Goal: Task Accomplishment & Management: Manage account settings

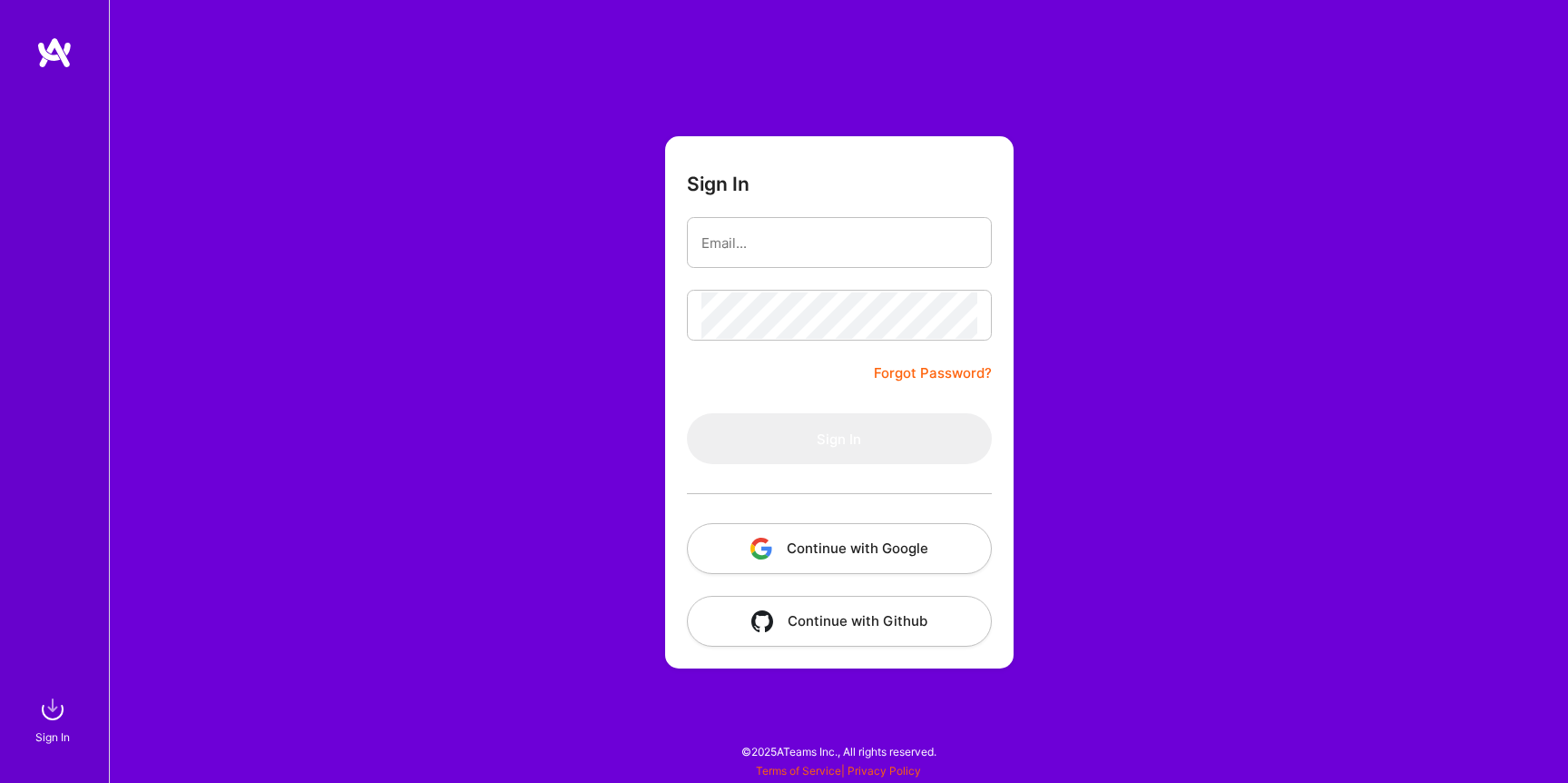
click at [834, 543] on button "Continue with Google" at bounding box center [839, 548] width 305 height 51
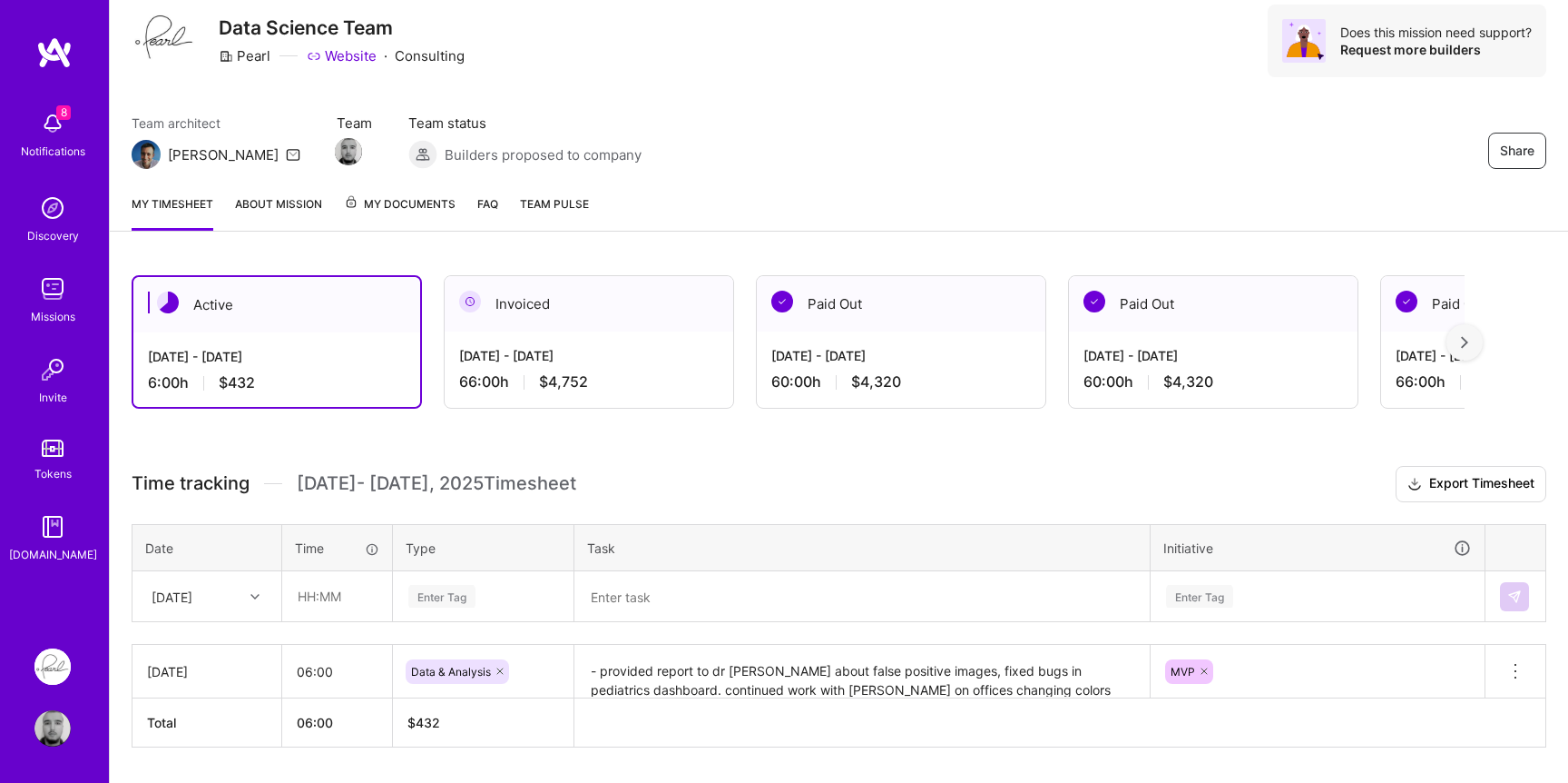
scroll to position [111, 0]
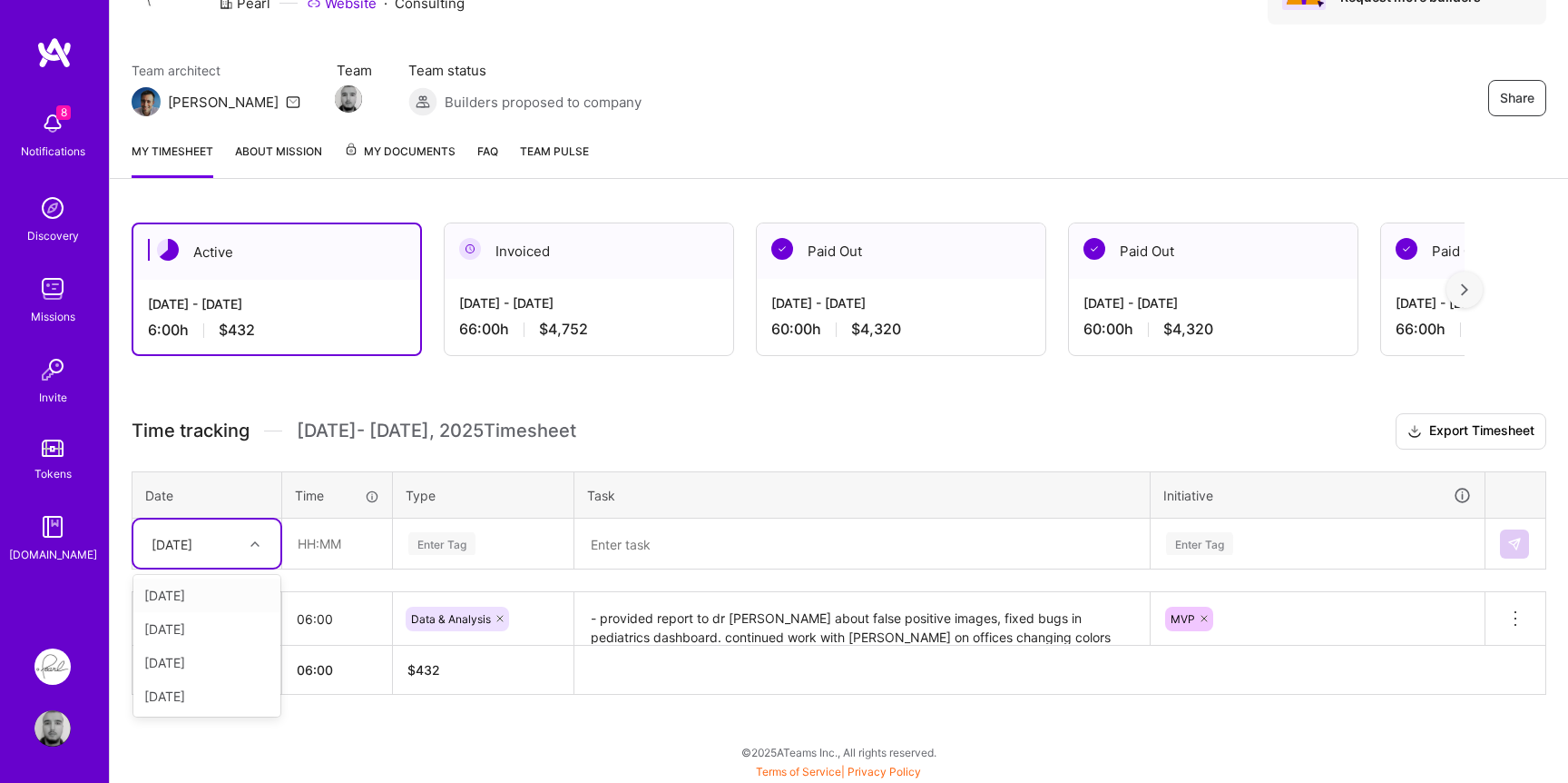
click at [225, 543] on div "[DATE]" at bounding box center [193, 544] width 101 height 30
click at [201, 632] on div "[DATE]" at bounding box center [207, 629] width 147 height 33
click at [359, 539] on input "text" at bounding box center [337, 544] width 108 height 48
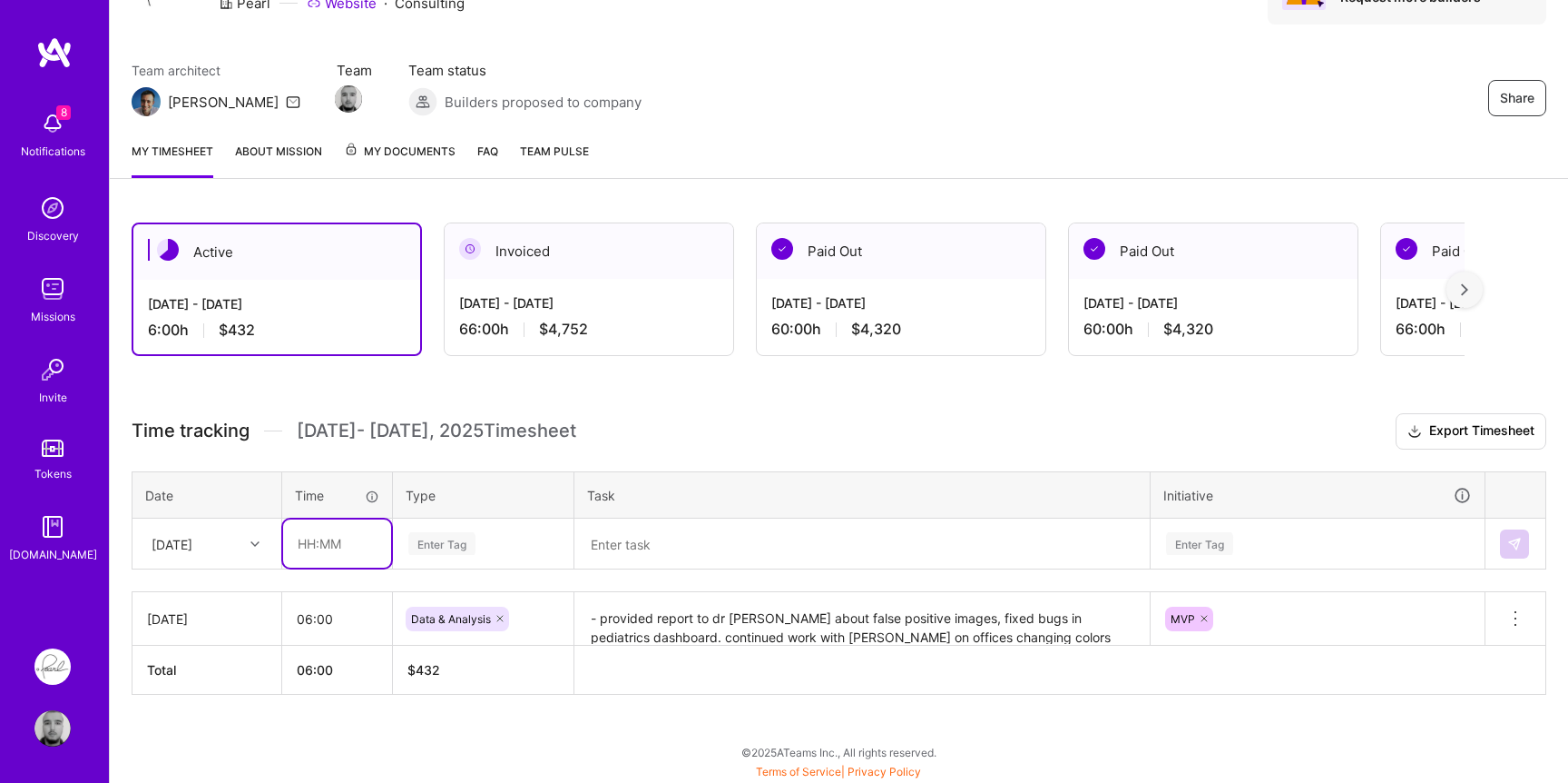
type input "06:00"
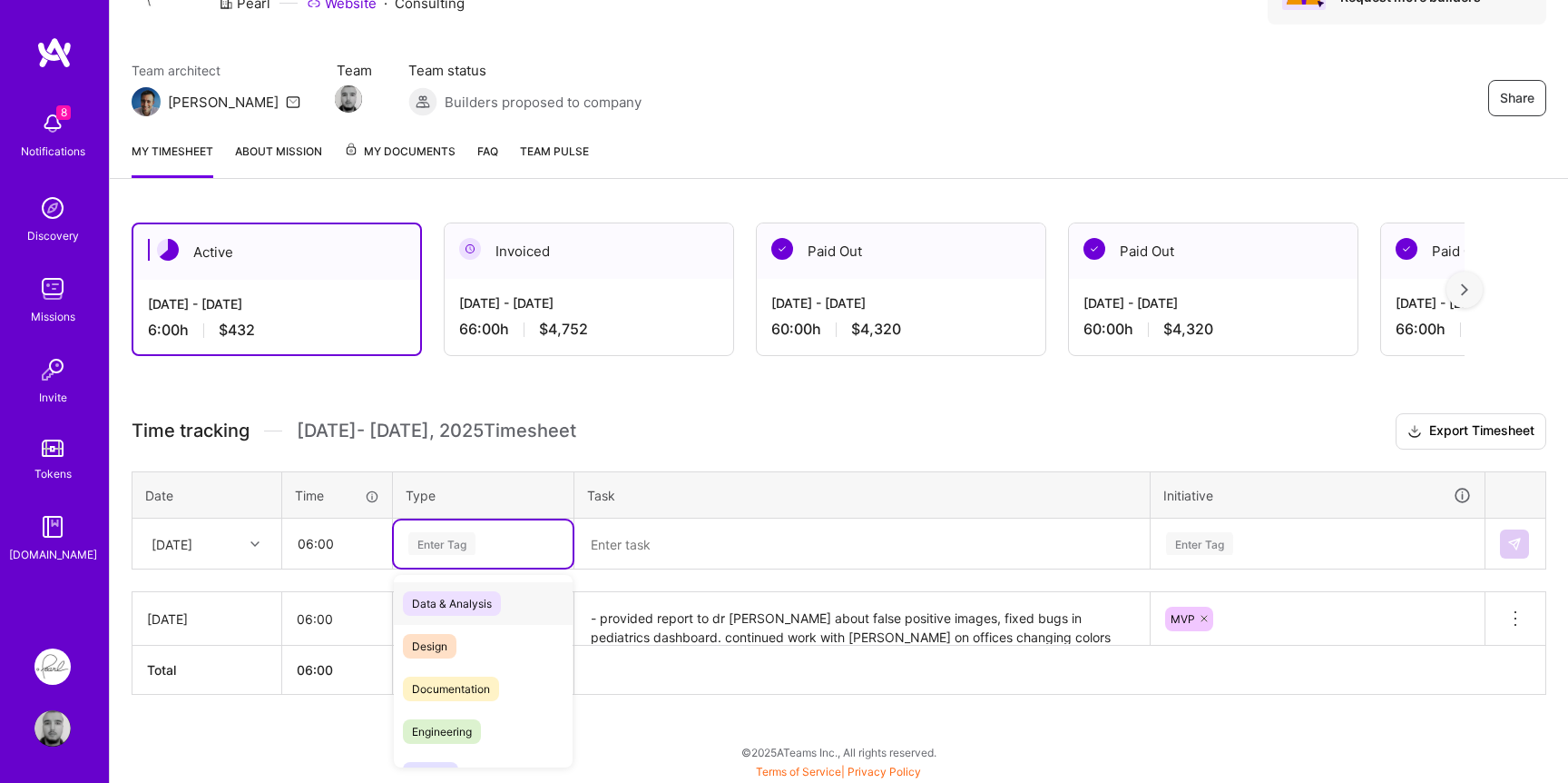
click at [436, 560] on div "Enter Tag" at bounding box center [483, 544] width 179 height 47
click at [438, 602] on span "Data & Analysis" at bounding box center [452, 603] width 98 height 24
click at [669, 637] on textarea "- provided report to dr [PERSON_NAME] about false positive images, fixed bugs i…" at bounding box center [861, 619] width 571 height 50
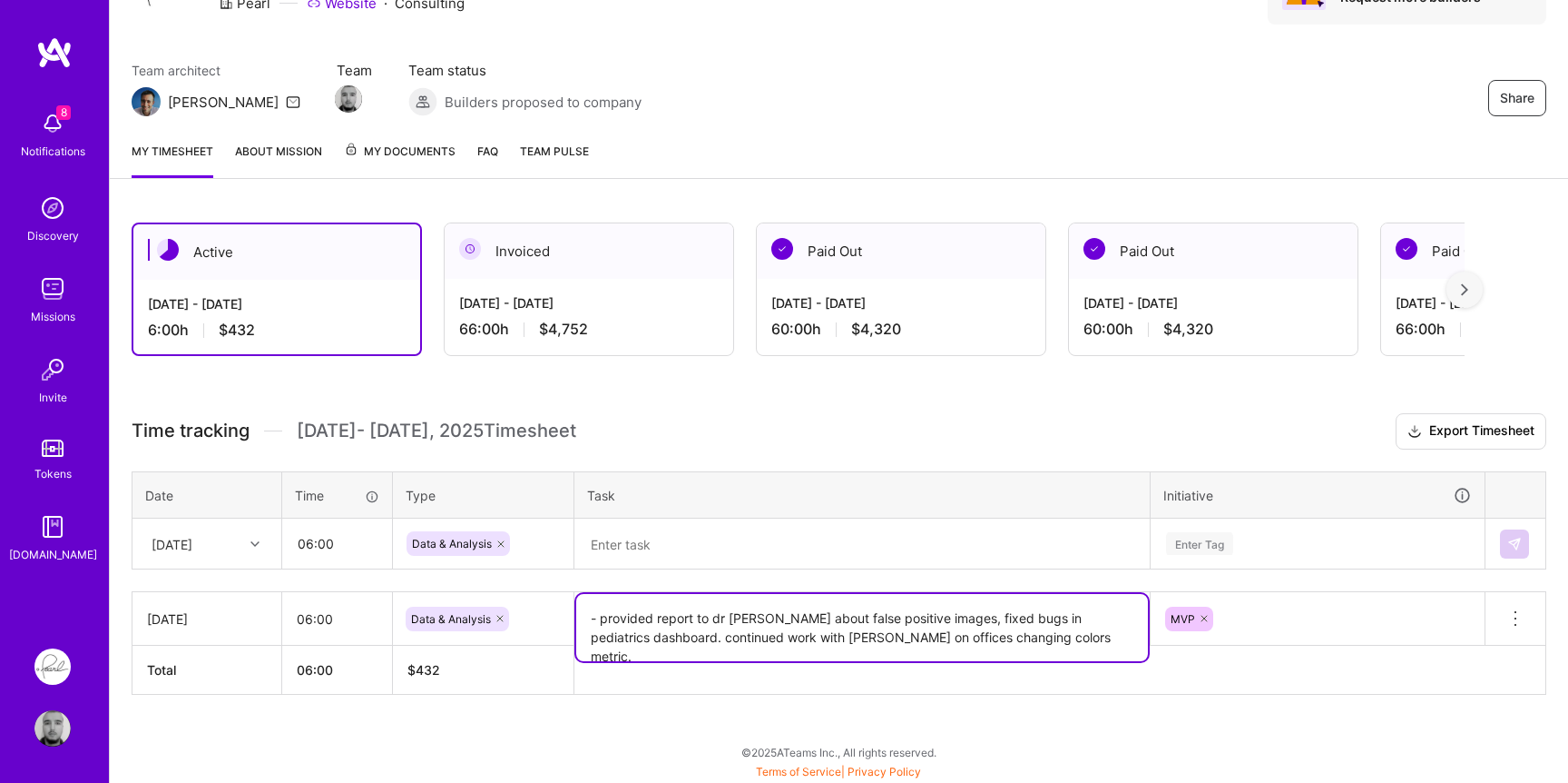
click at [669, 637] on textarea "- provided report to dr [PERSON_NAME] about false positive images, fixed bugs i…" at bounding box center [861, 627] width 571 height 67
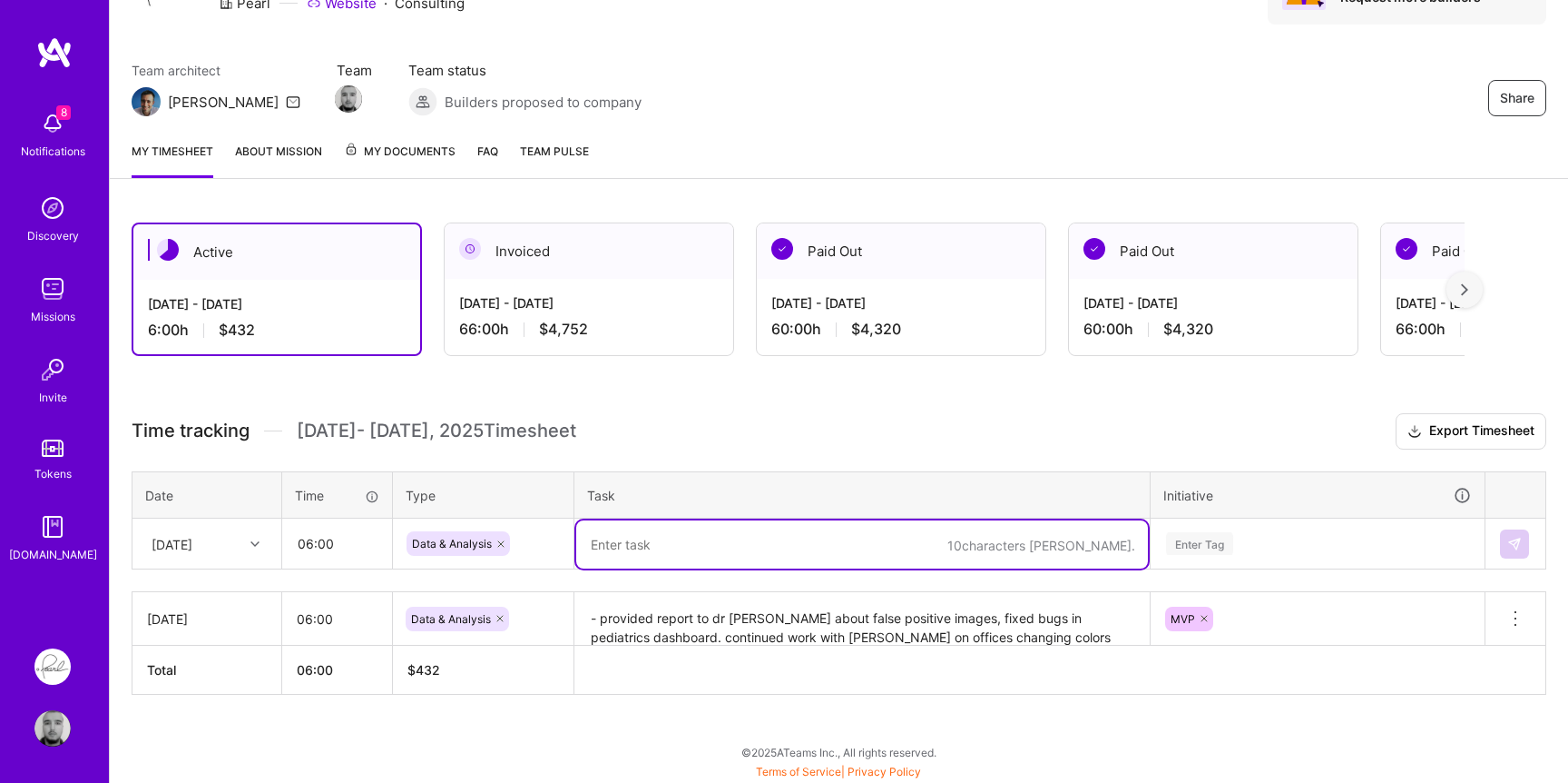
click at [731, 544] on textarea at bounding box center [861, 545] width 571 height 48
paste textarea "- provided report to dr [PERSON_NAME] about false positive images, fixed bugs i…"
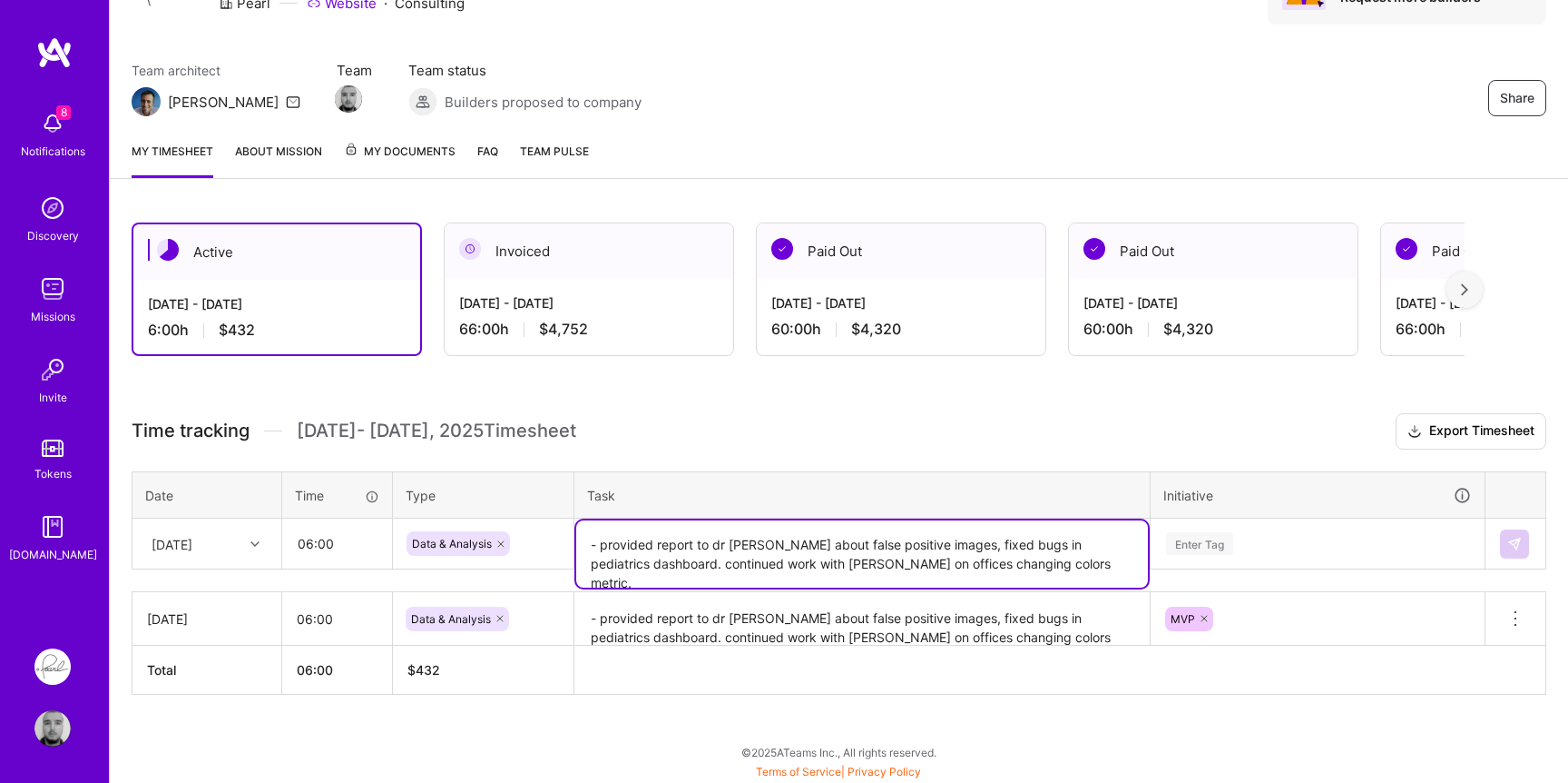
click at [684, 541] on textarea "- provided report to dr [PERSON_NAME] about false positive images, fixed bugs i…" at bounding box center [861, 554] width 571 height 67
drag, startPoint x: 683, startPoint y: 541, endPoint x: 892, endPoint y: 546, distance: 209.1
click at [892, 546] on textarea "- provided report to dr [PERSON_NAME] about false positive images, fixed bugs i…" at bounding box center [861, 554] width 571 height 67
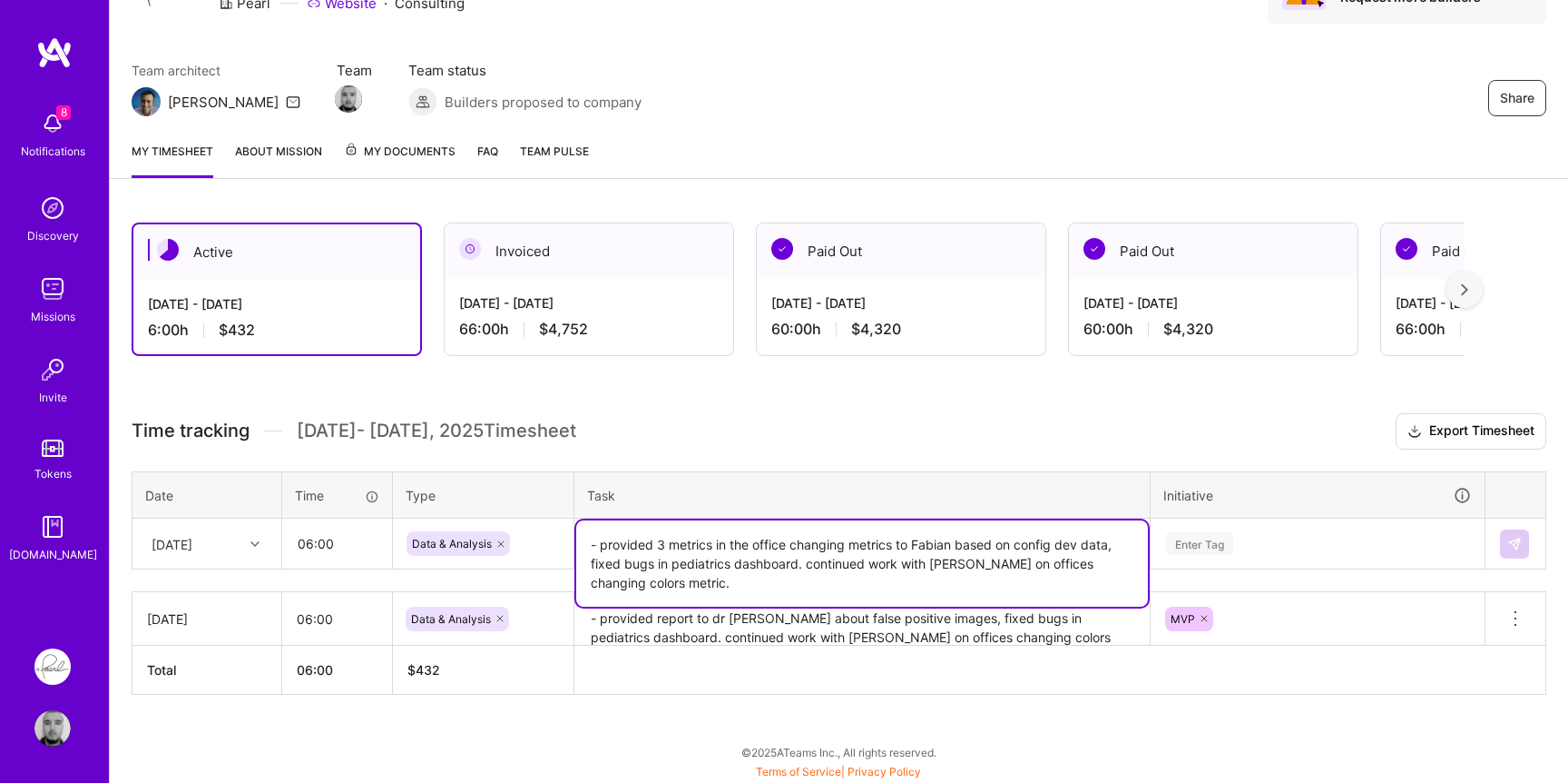
drag, startPoint x: 694, startPoint y: 582, endPoint x: 808, endPoint y: 558, distance: 116.5
click at [808, 558] on textarea "- provided 3 metrics in the office changing metrics to Fabian based on config d…" at bounding box center [861, 563] width 571 height 86
click at [936, 565] on textarea "- provided 3 metrics in the office changing metrics to Fabian based on config d…" at bounding box center [861, 563] width 571 height 86
click at [1251, 553] on div "Enter Tag" at bounding box center [1317, 543] width 307 height 22
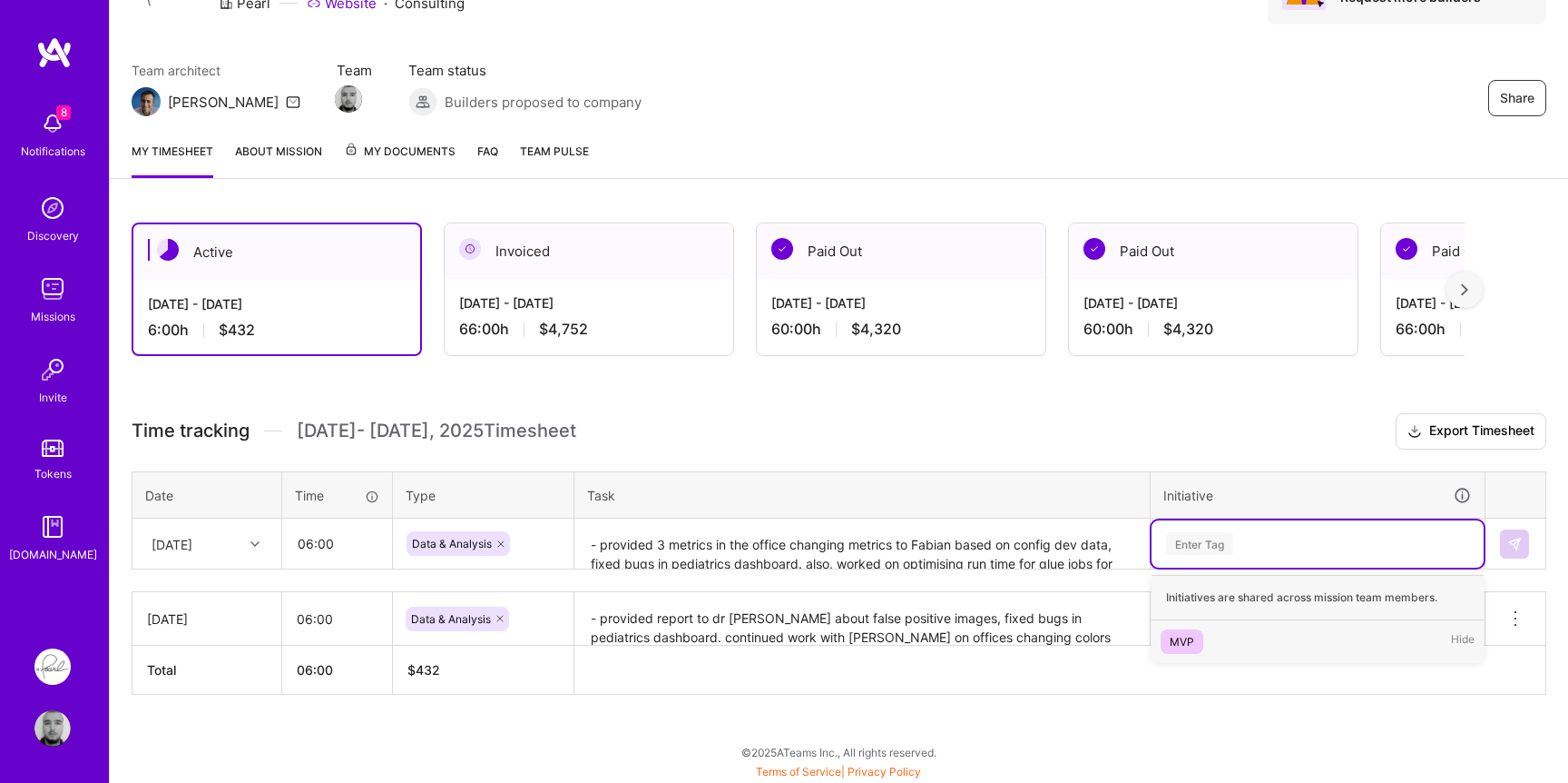
click at [1188, 647] on div "MVP" at bounding box center [1181, 641] width 24 height 19
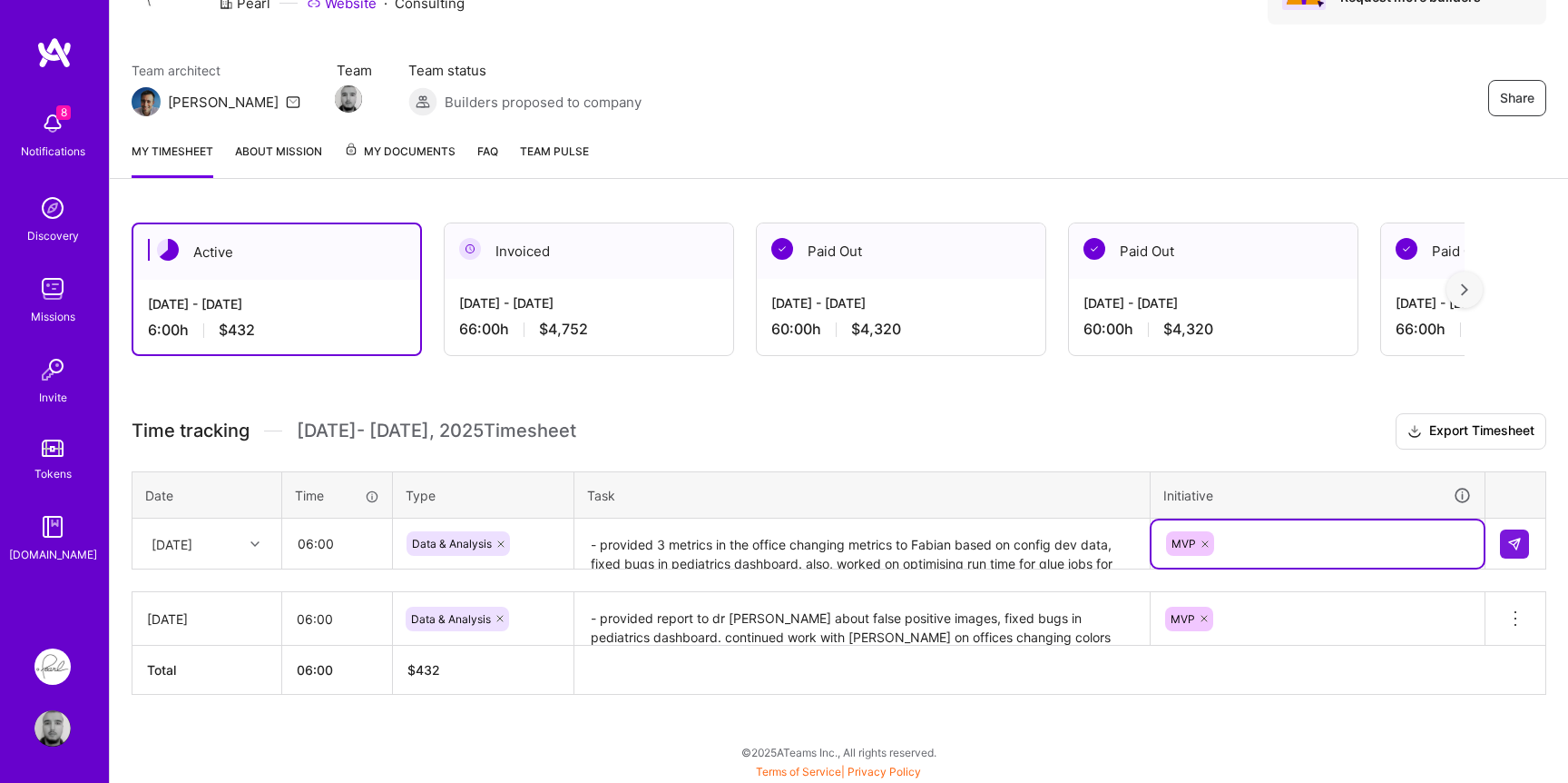
click at [868, 542] on textarea "- provided 3 metrics in the office changing metrics to Fabian based on config d…" at bounding box center [861, 545] width 571 height 48
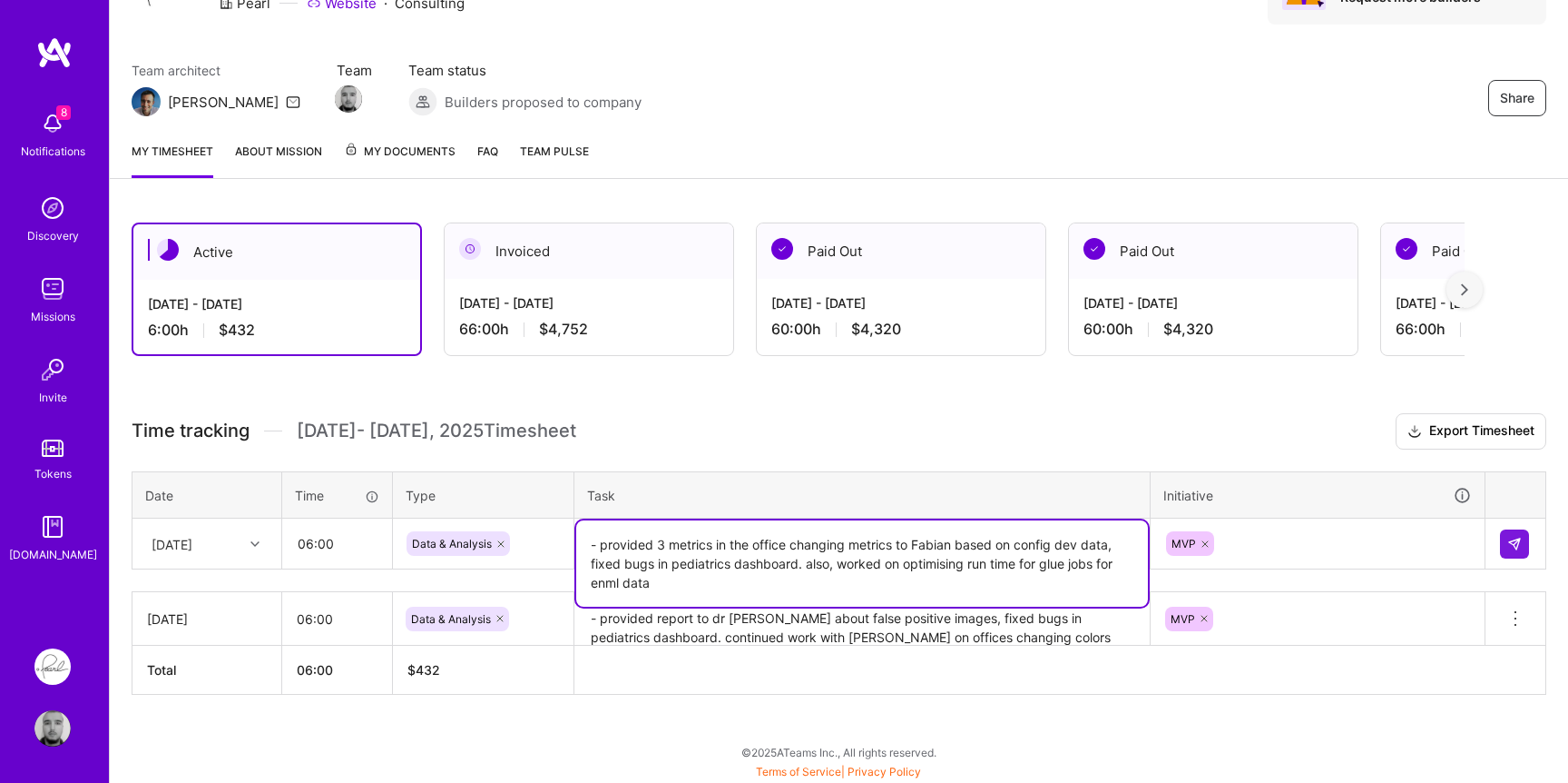
click at [867, 543] on textarea "- provided 3 metrics in the office changing metrics to Fabian based on config d…" at bounding box center [861, 563] width 571 height 86
click at [605, 543] on textarea "- provided 3 metrics in the office changing metrics to Fabian based on config d…" at bounding box center [861, 563] width 571 height 86
type textarea "- Provided 3 metrics in the office changing metrics to [PERSON_NAME] based on c…"
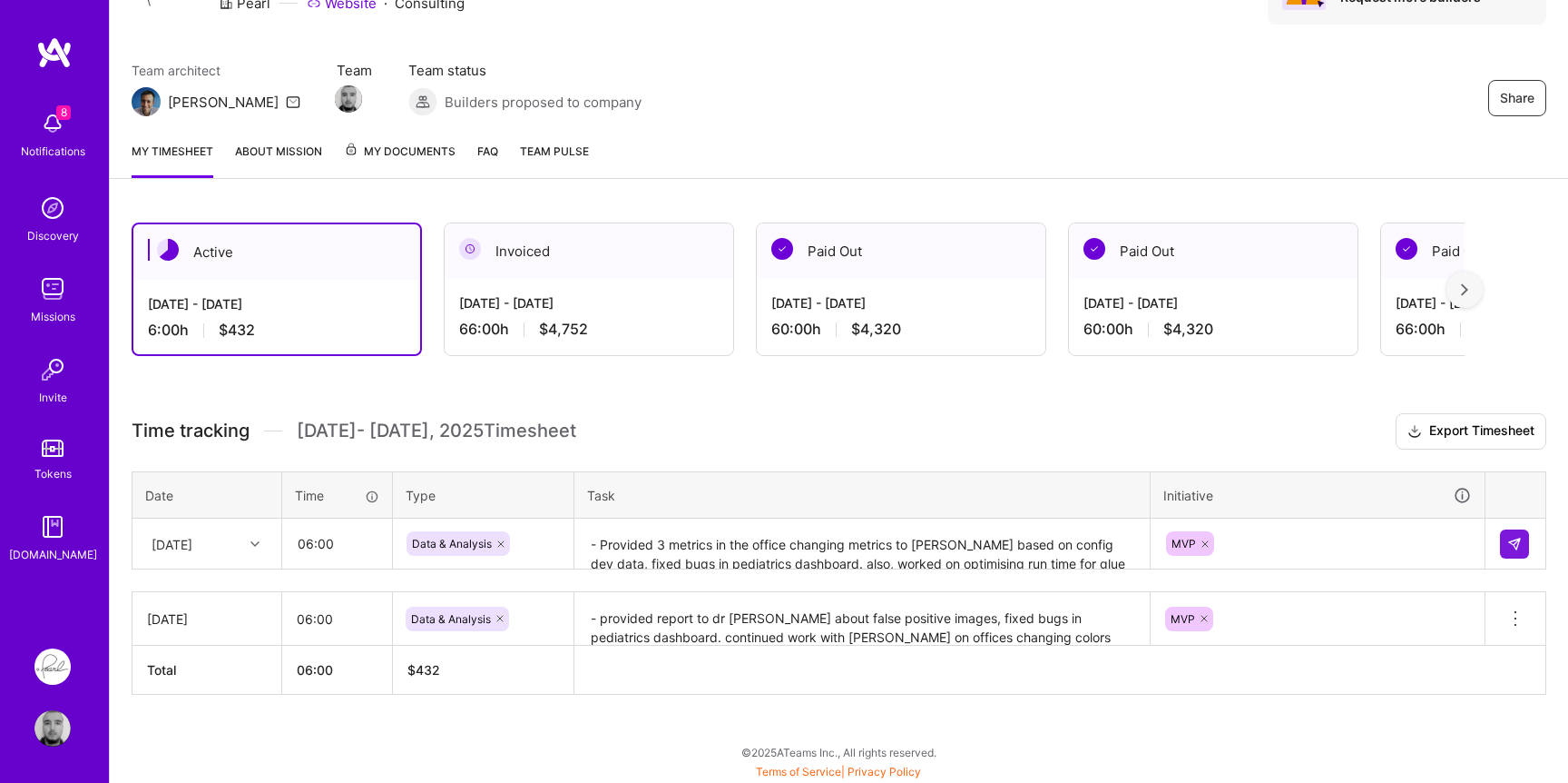
click at [1066, 441] on h3 "Time tracking [DATE] - [DATE] Timesheet Export Timesheet" at bounding box center [839, 430] width 1415 height 36
click at [1521, 542] on img at bounding box center [1514, 544] width 15 height 15
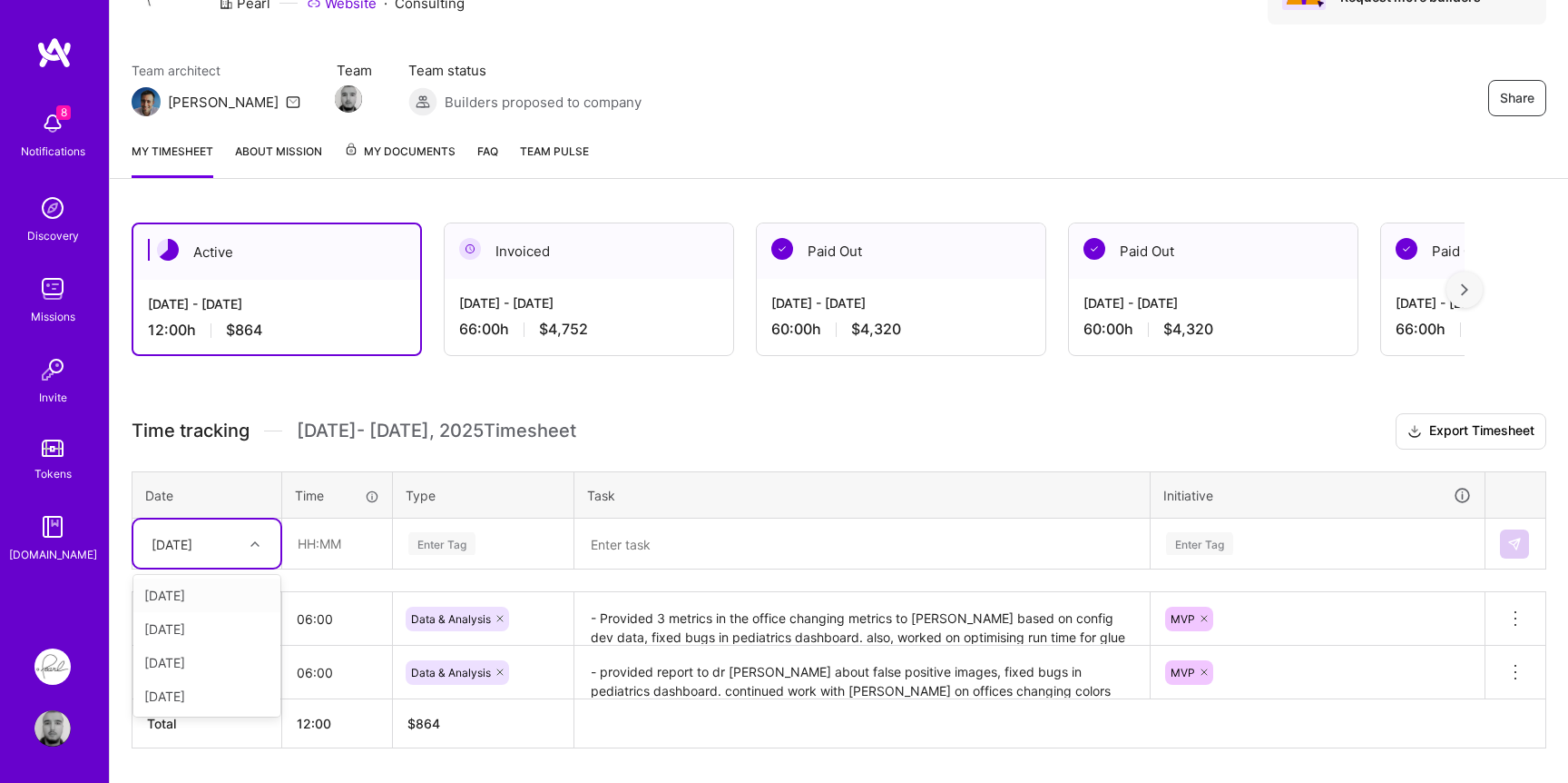
click at [232, 546] on div "[DATE]" at bounding box center [193, 544] width 101 height 30
click at [207, 632] on div "[DATE]" at bounding box center [207, 629] width 147 height 33
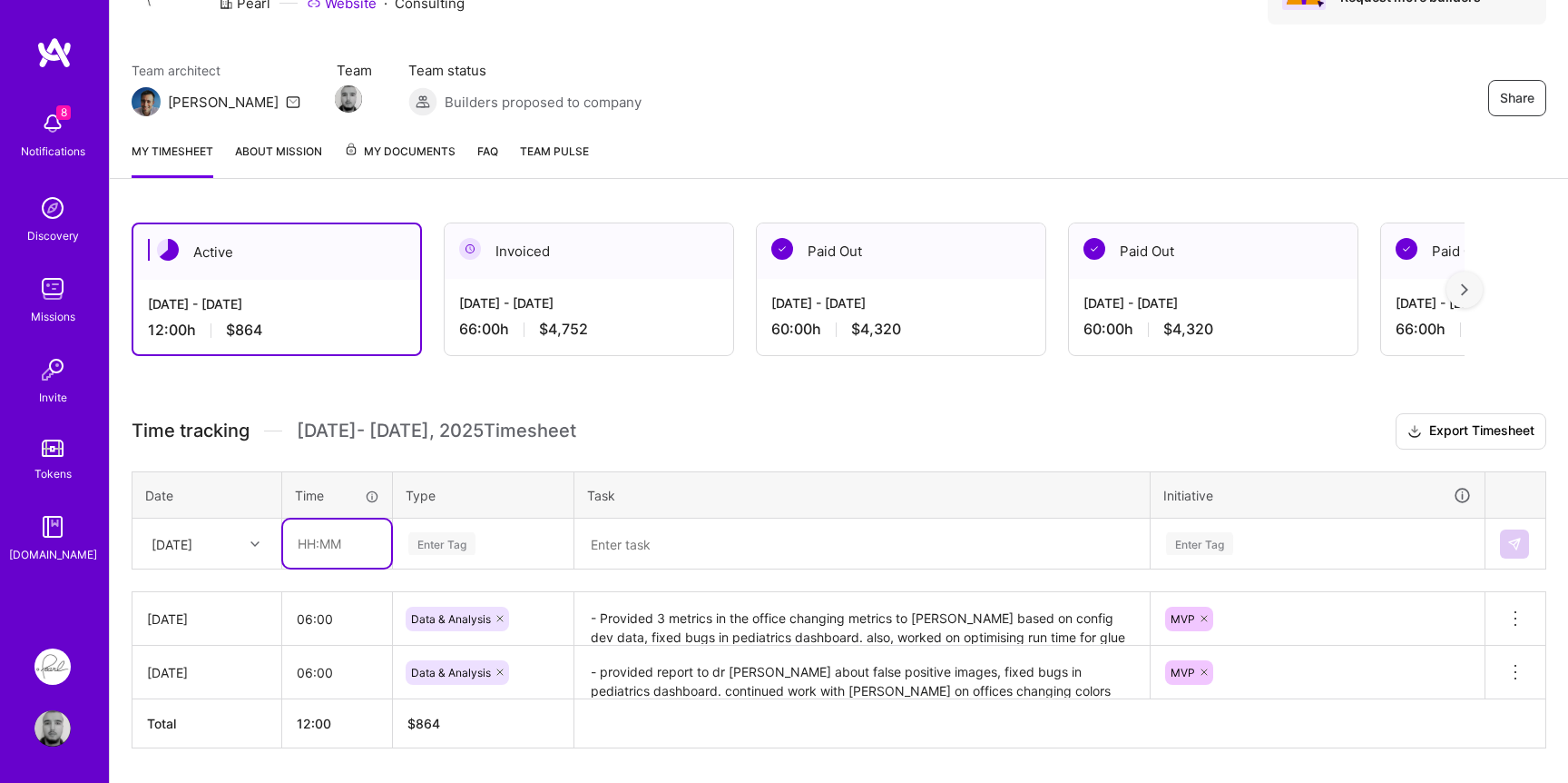
click at [352, 547] on input "text" at bounding box center [337, 544] width 108 height 48
type input "06:00"
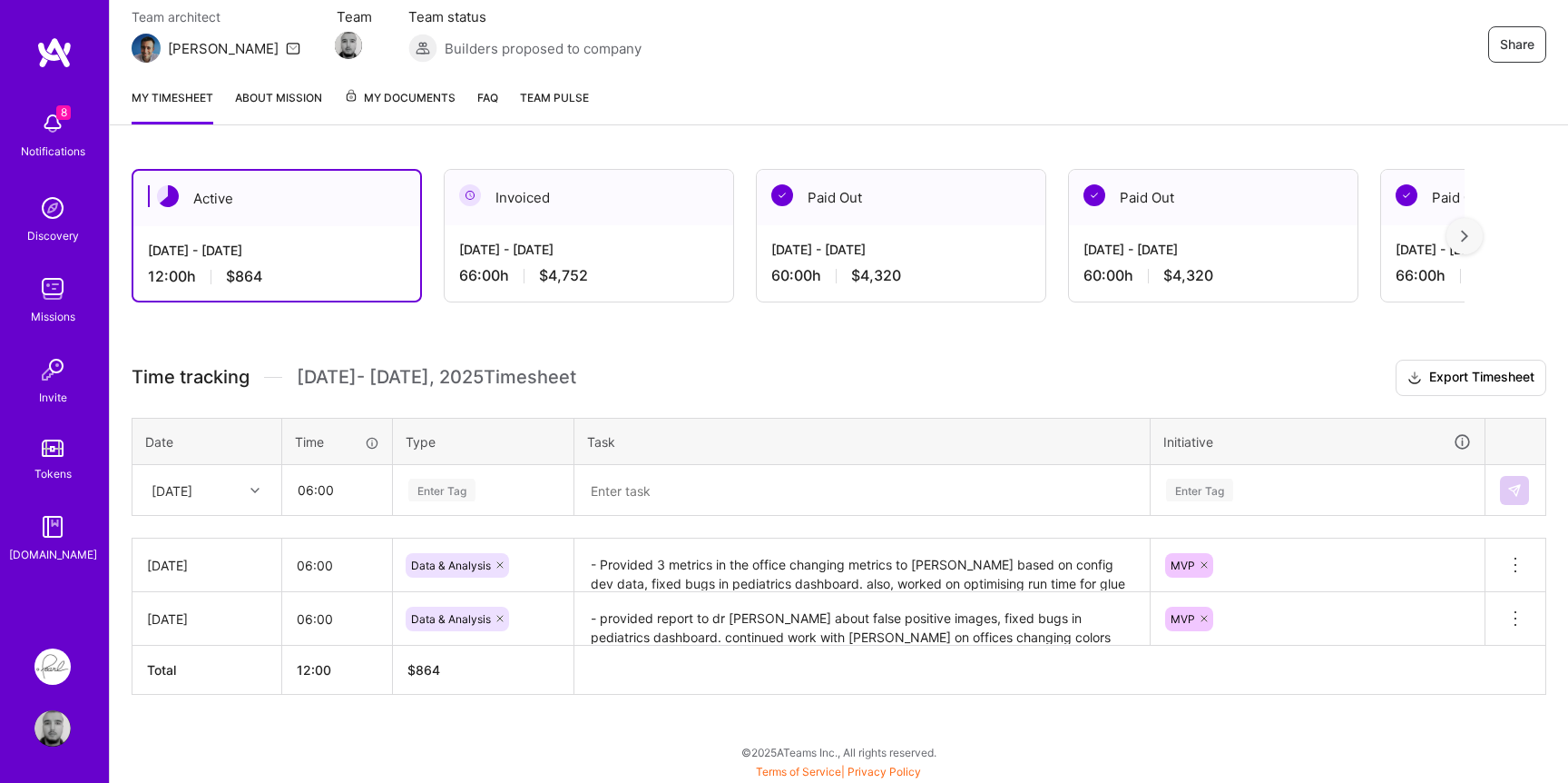
click at [479, 514] on div "Enter Tag" at bounding box center [483, 490] width 179 height 47
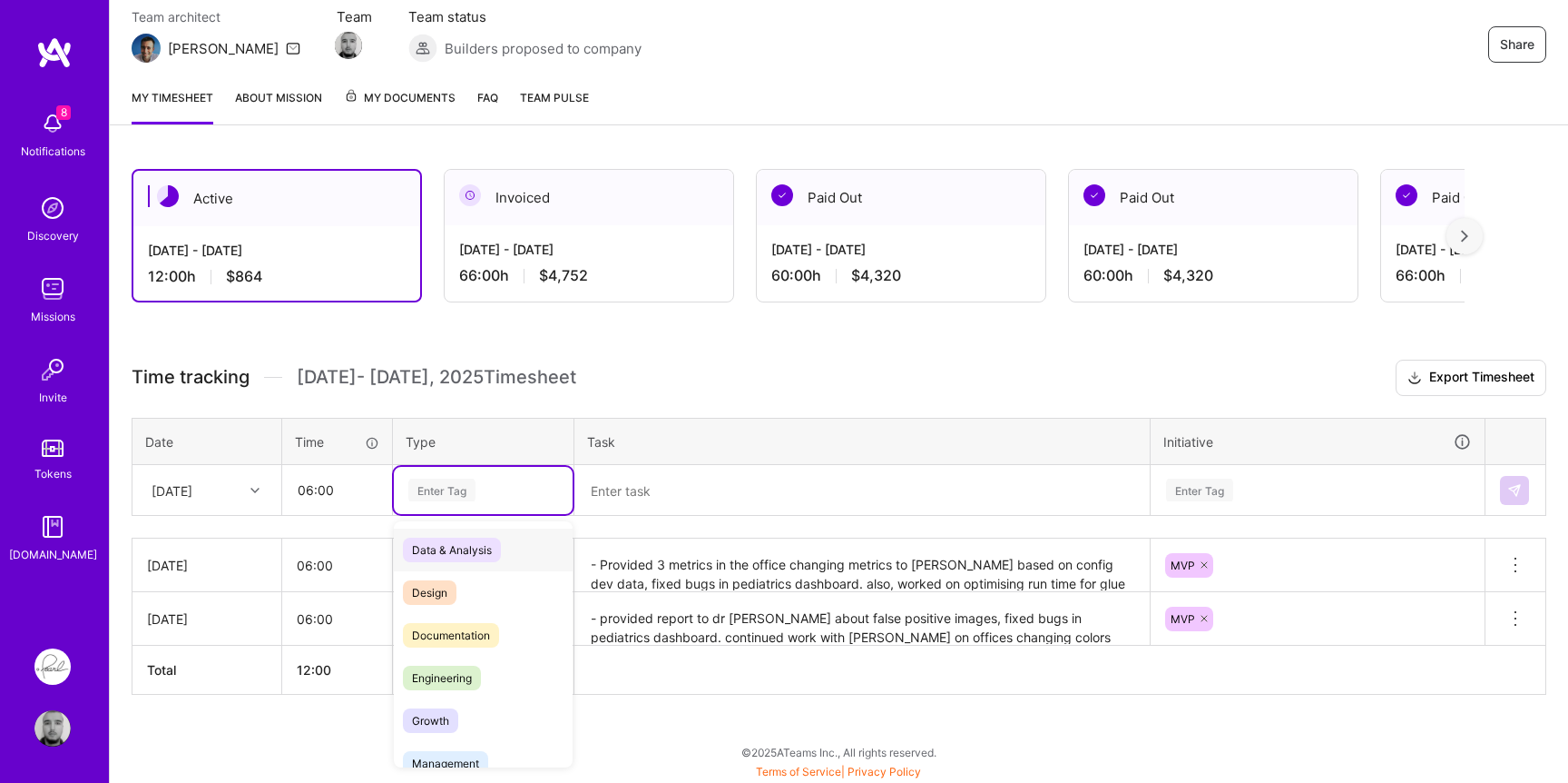
click at [479, 552] on span "Data & Analysis" at bounding box center [452, 549] width 98 height 24
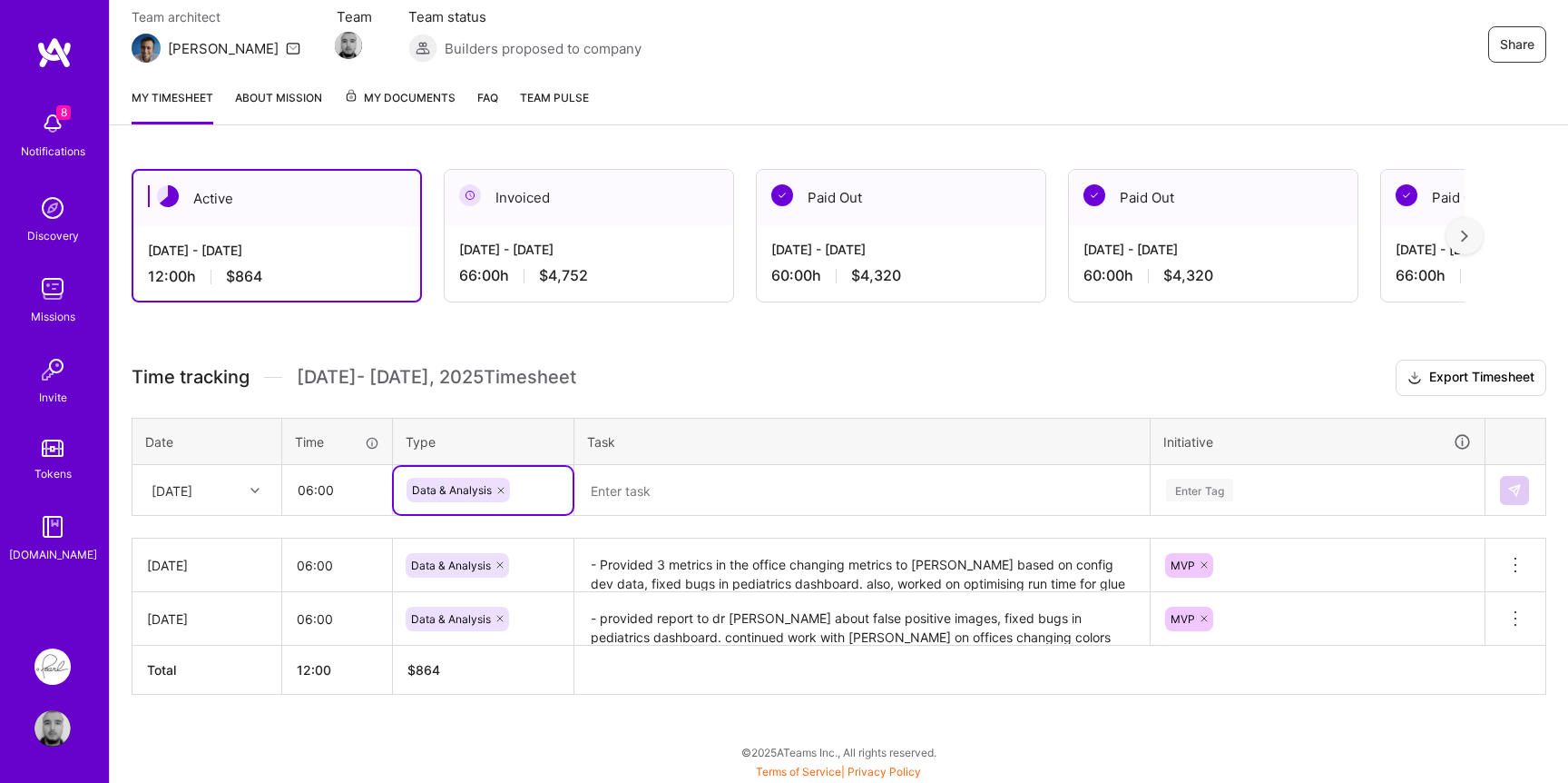
click at [692, 468] on textarea at bounding box center [861, 491] width 571 height 48
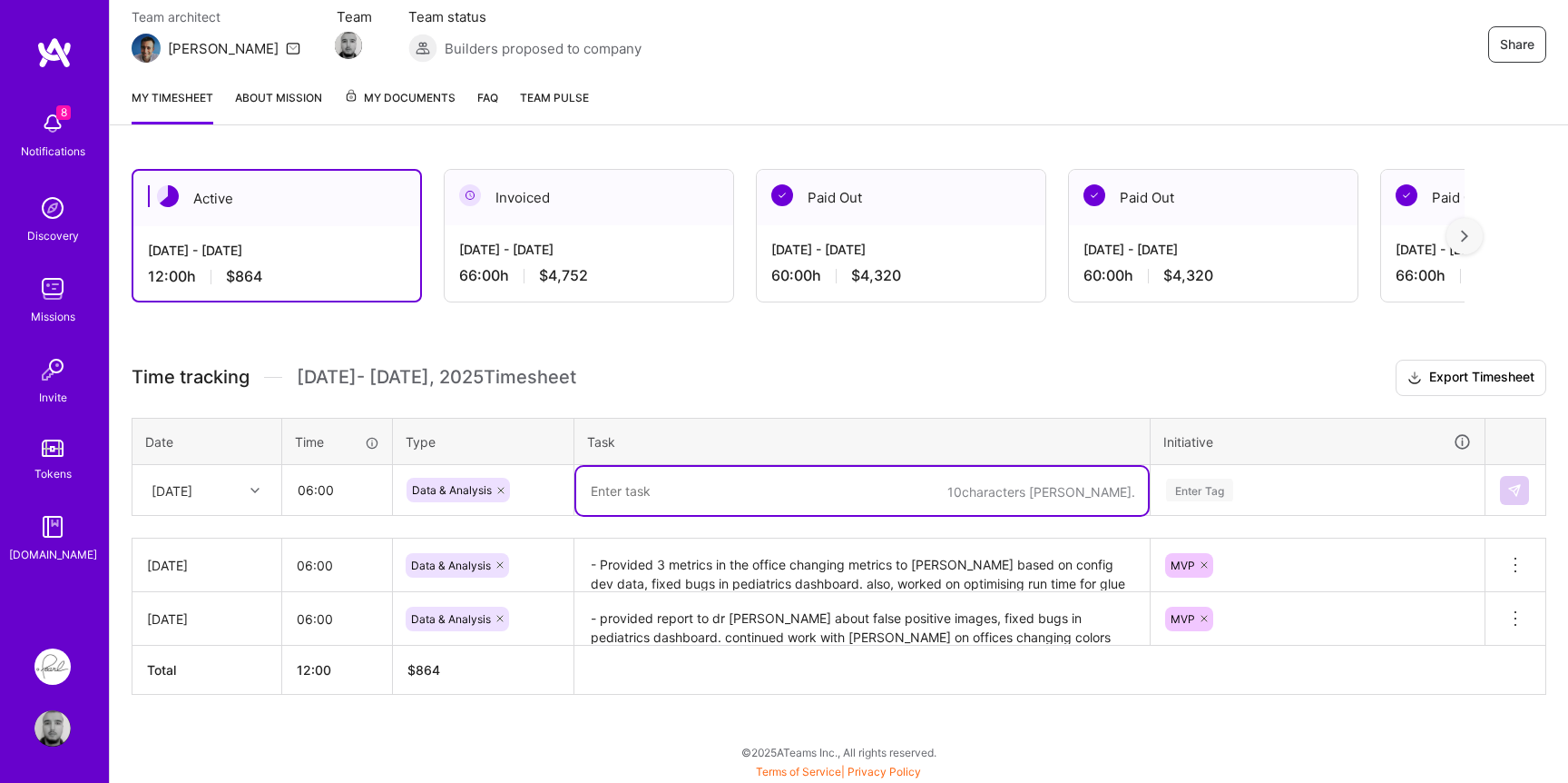
paste textarea "- Provided 3 metrics in the office changing metrics to [PERSON_NAME] based on c…"
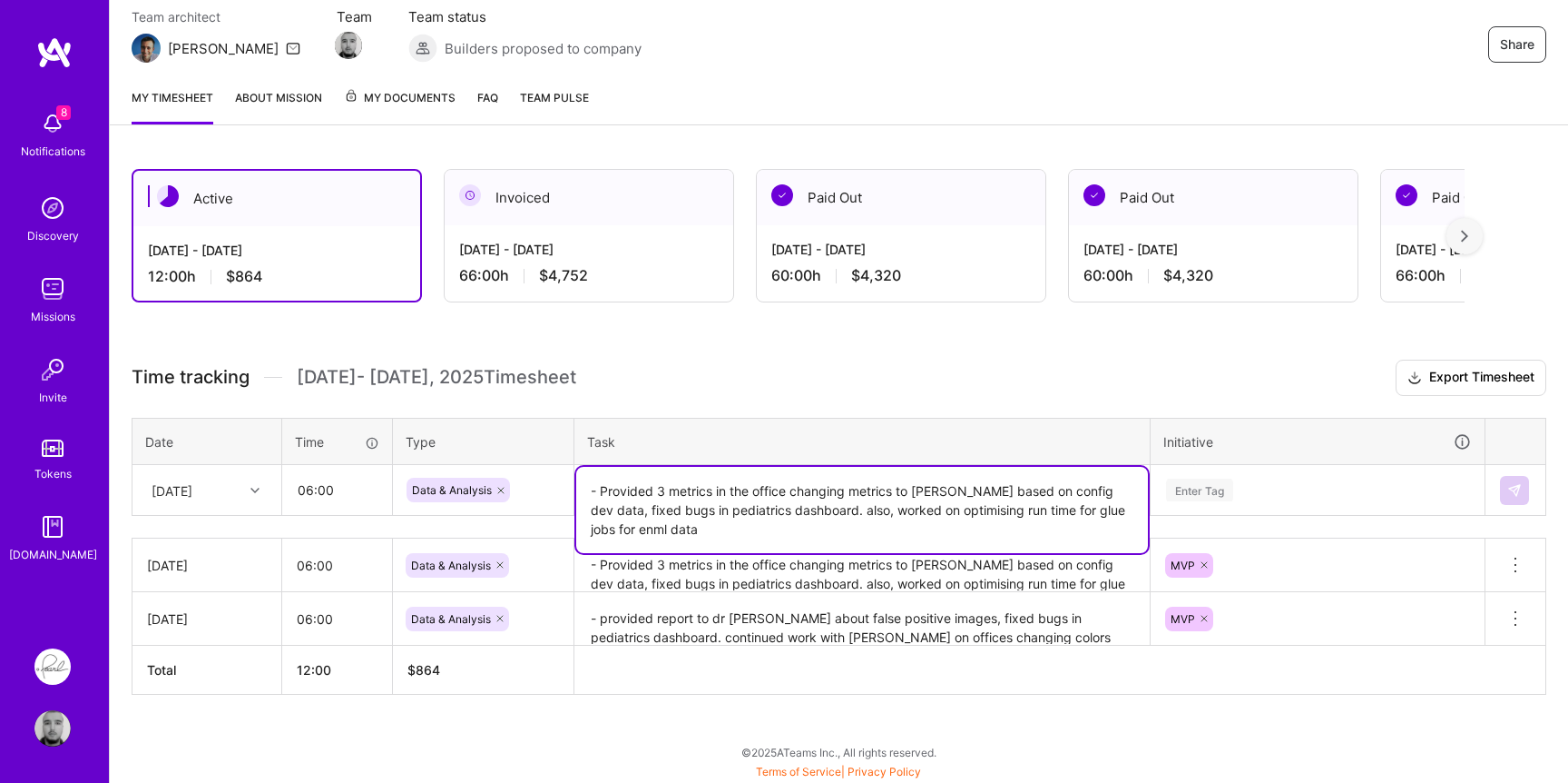
click at [644, 487] on textarea "- Provided 3 metrics in the office changing metrics to [PERSON_NAME] based on c…" at bounding box center [861, 509] width 571 height 86
drag, startPoint x: 644, startPoint y: 487, endPoint x: 788, endPoint y: 507, distance: 145.4
click at [788, 507] on textarea "- Provided 3 metrics in the office changing metrics to [PERSON_NAME] based on c…" at bounding box center [861, 509] width 571 height 86
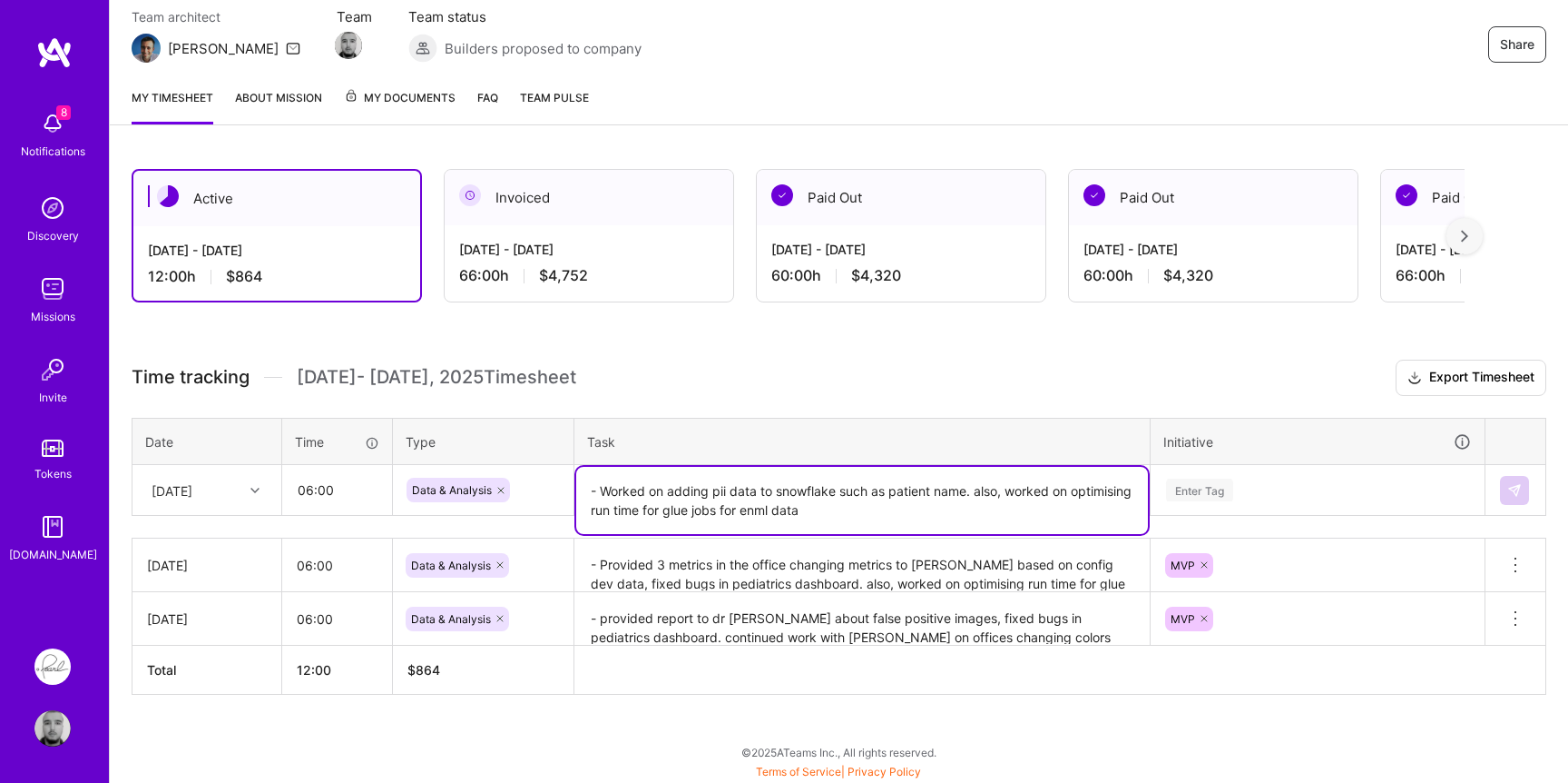
click at [755, 509] on textarea "- Worked on adding pii data to snowflake such as patient name. also, worked on …" at bounding box center [861, 500] width 571 height 67
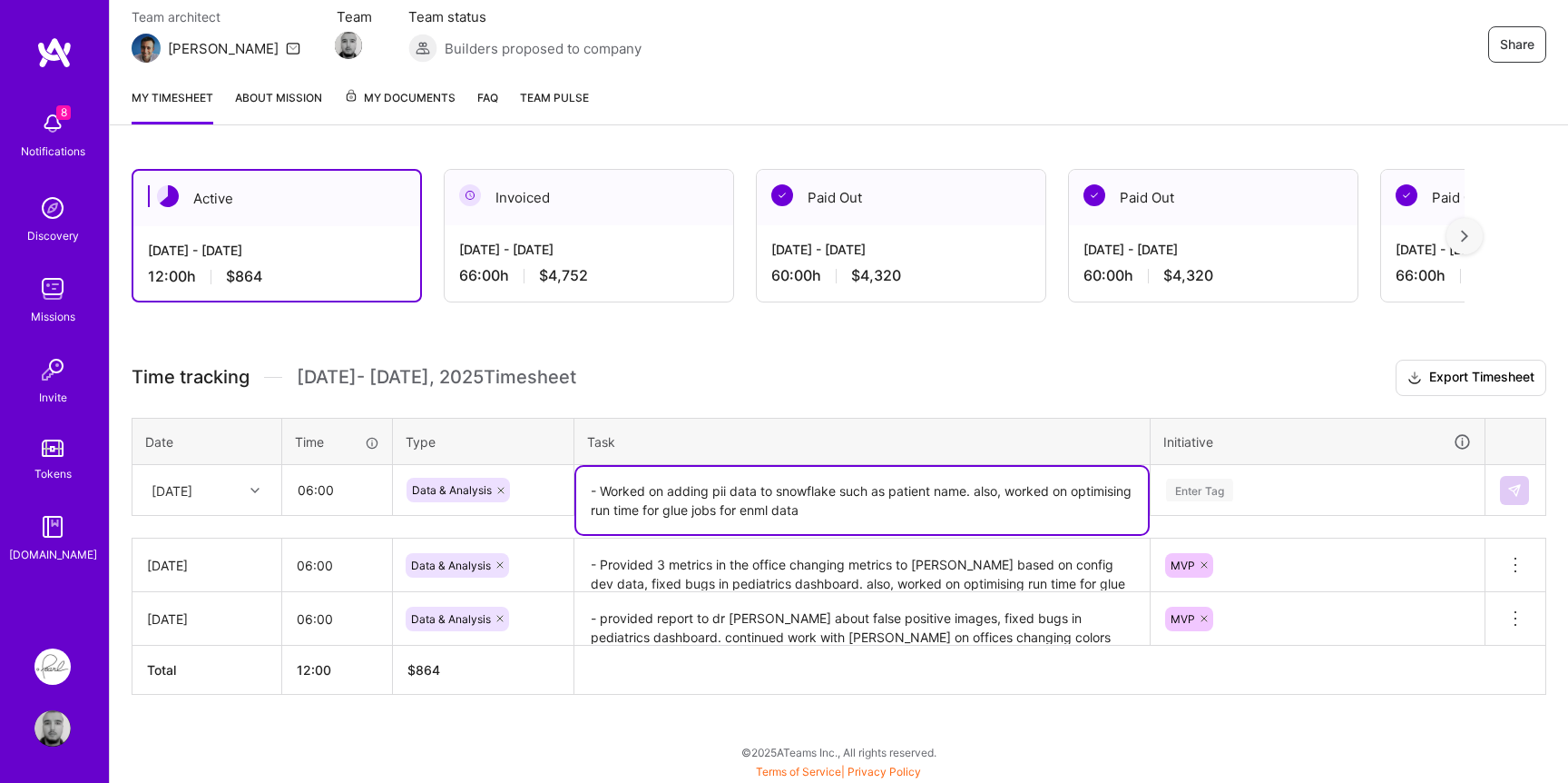
click at [755, 509] on textarea "- Worked on adding pii data to snowflake such as patient name. also, worked on …" at bounding box center [861, 500] width 571 height 67
click at [905, 492] on textarea "- Worked on adding pii data to snowflake such as patient name. also, worked on …" at bounding box center [861, 500] width 571 height 67
click at [967, 484] on textarea "- Worked on adding pii data to snowflake such as patient name. also, worked on …" at bounding box center [861, 500] width 571 height 67
type textarea "- Worked on adding pii data to snowflake such as patient name to be used in the…"
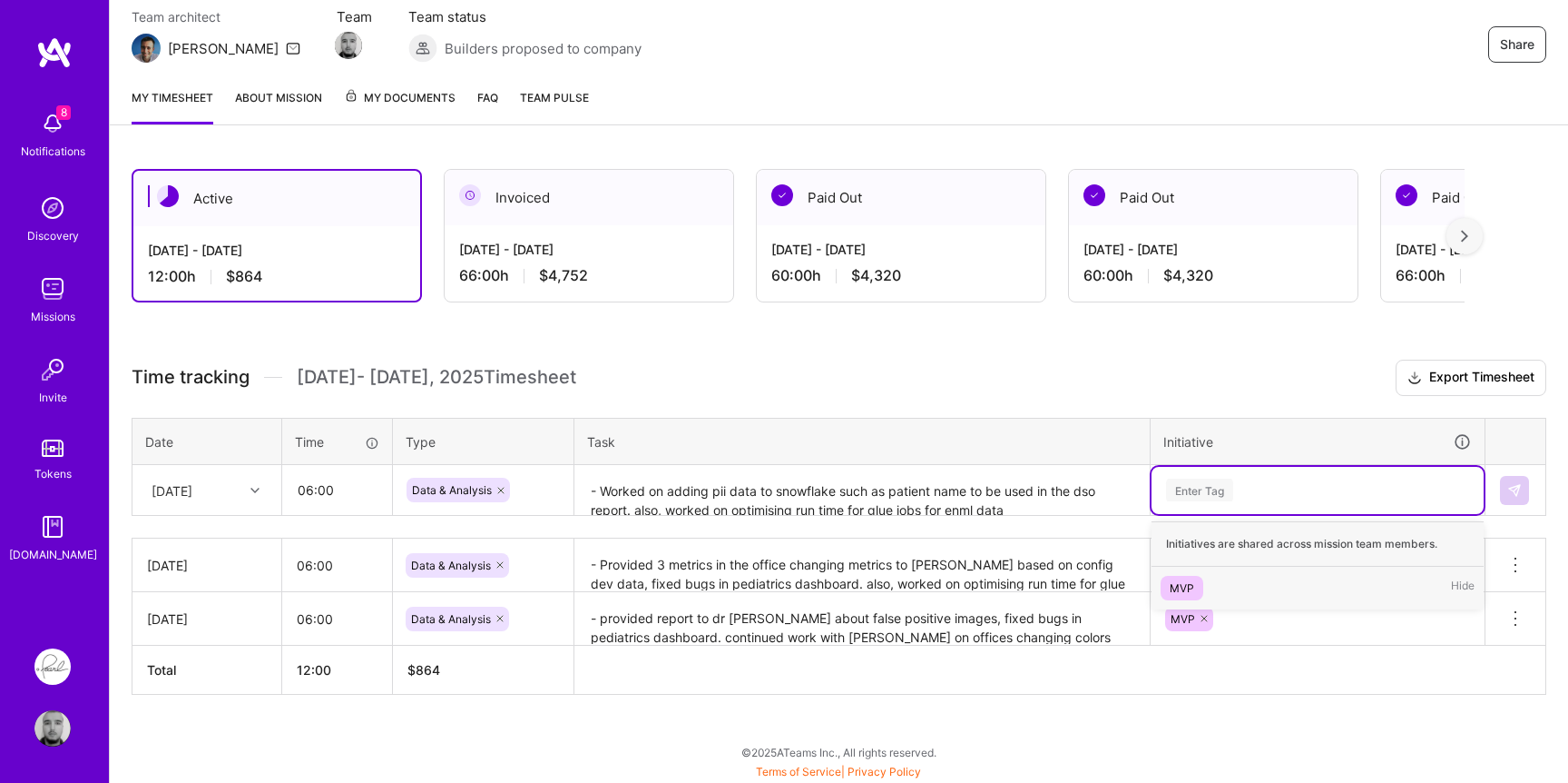
click at [1223, 475] on div "Enter Tag" at bounding box center [1318, 490] width 332 height 47
click at [1179, 580] on div "MVP" at bounding box center [1181, 587] width 24 height 19
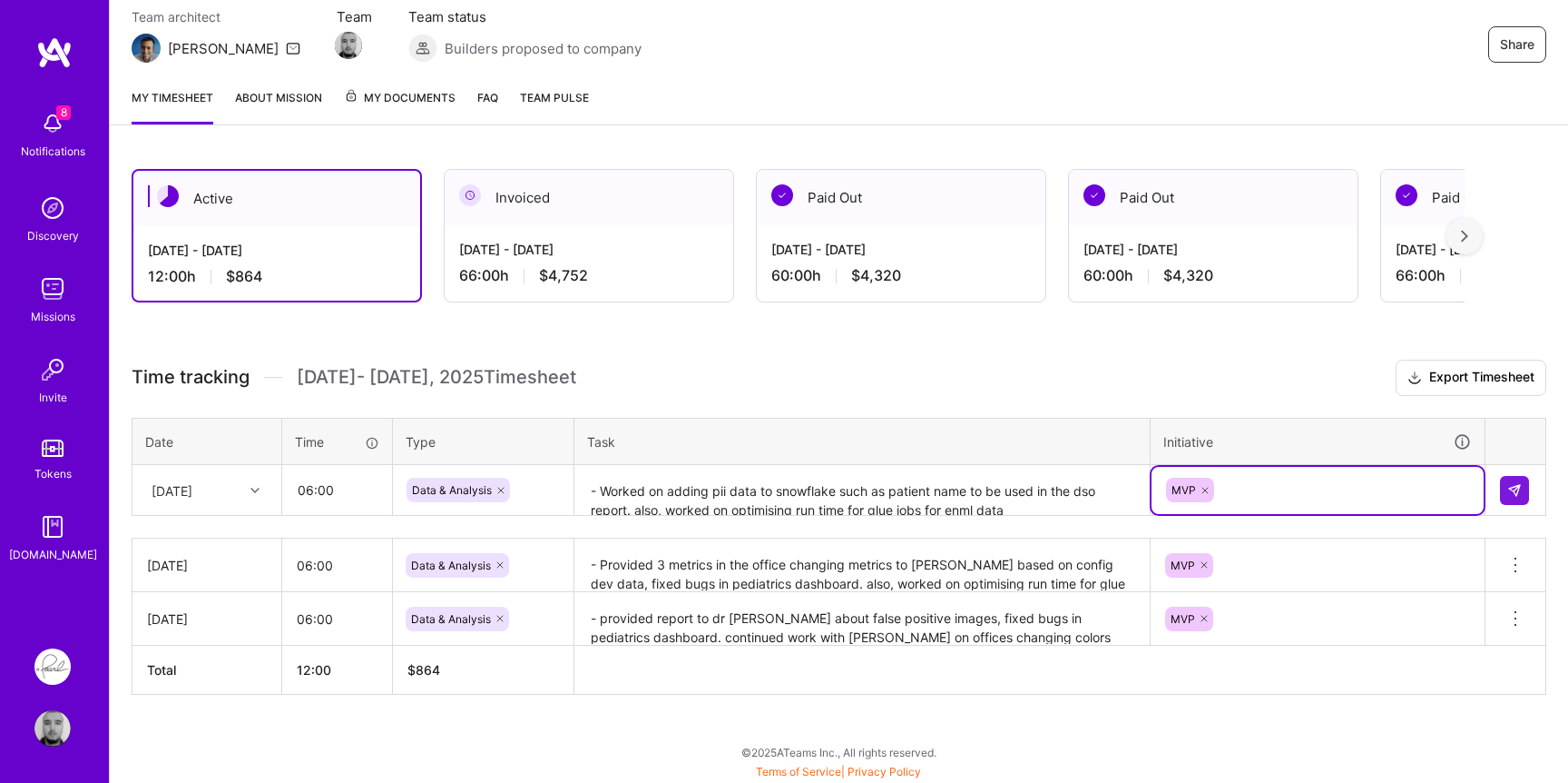
click at [875, 481] on textarea "- Worked on adding pii data to snowflake such as patient name to be used in the…" at bounding box center [861, 491] width 571 height 48
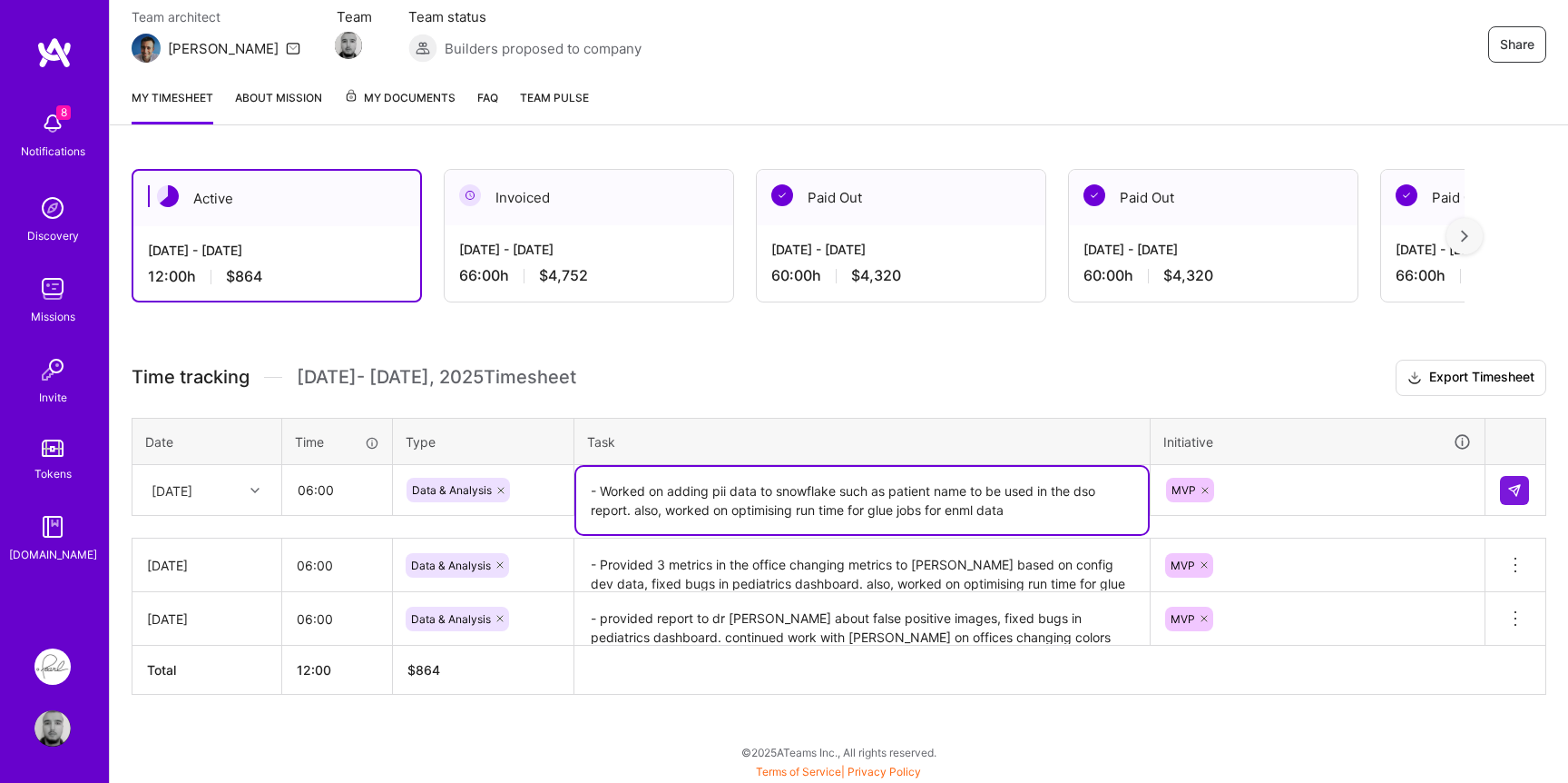
click at [685, 507] on textarea "- Worked on adding pii data to snowflake such as patient name to be used in the…" at bounding box center [861, 500] width 571 height 67
click at [628, 508] on textarea "- Worked on adding pii data to snowflake such as patient name to be used in the…" at bounding box center [861, 500] width 571 height 67
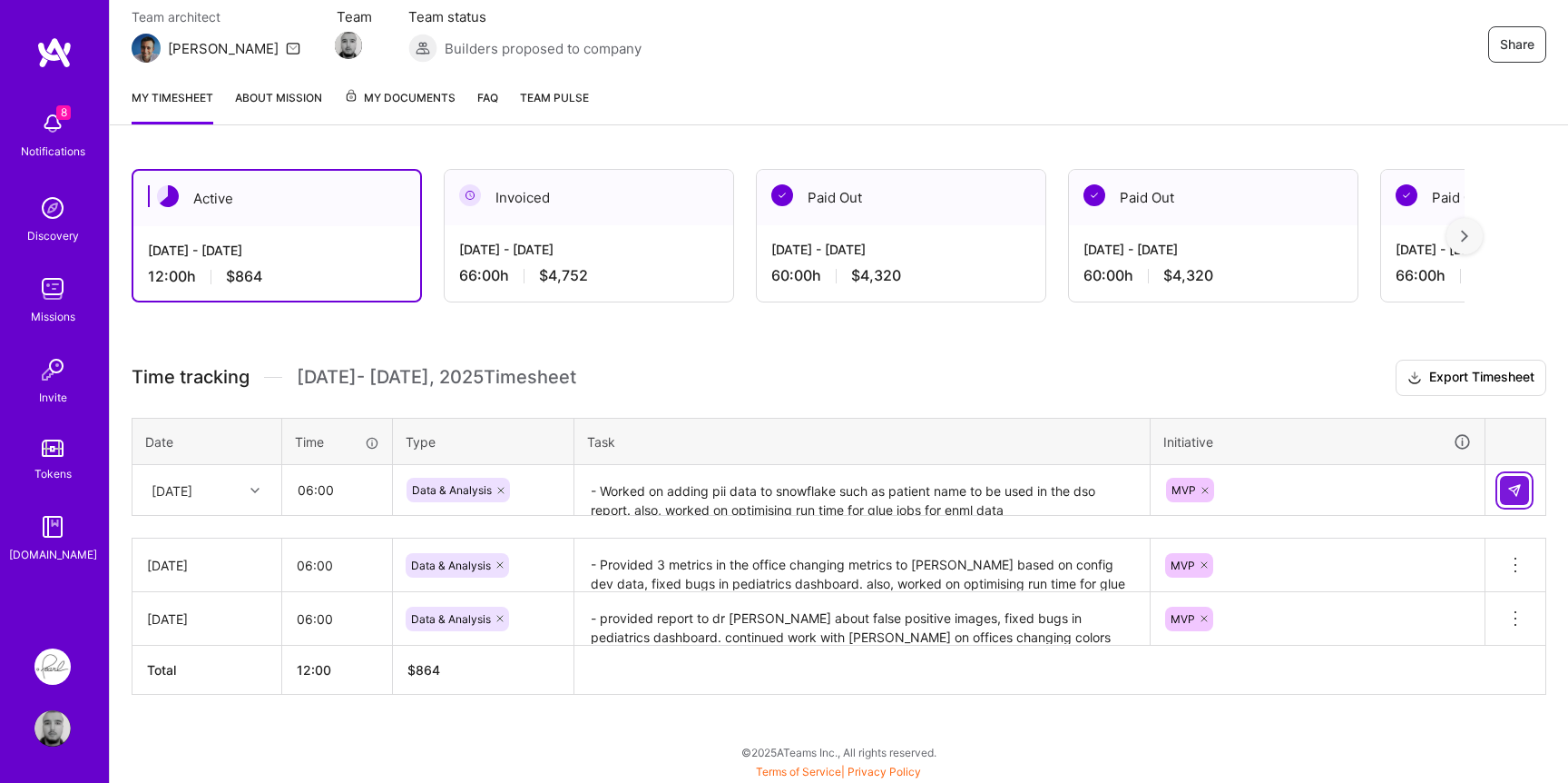
click at [1501, 483] on button at bounding box center [1514, 490] width 29 height 29
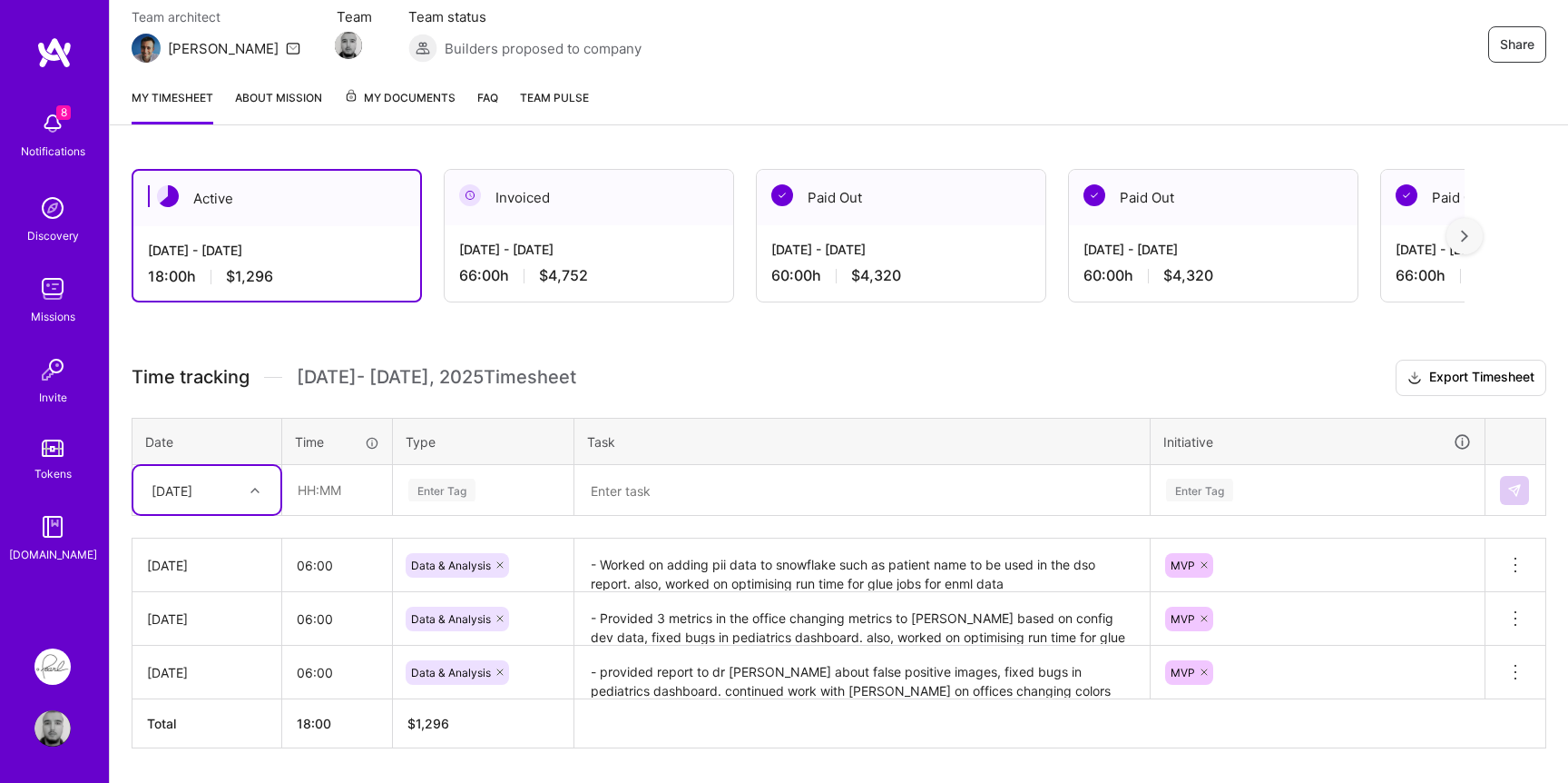
click at [222, 487] on div "[DATE]" at bounding box center [193, 490] width 101 height 30
click at [824, 352] on div "Active [DATE] - [DATE] 18:00 h $1,296 Invoiced [DATE] - [DATE] 66:00 h $4,752 P…" at bounding box center [838, 493] width 1459 height 690
click at [44, 289] on img at bounding box center [52, 289] width 36 height 36
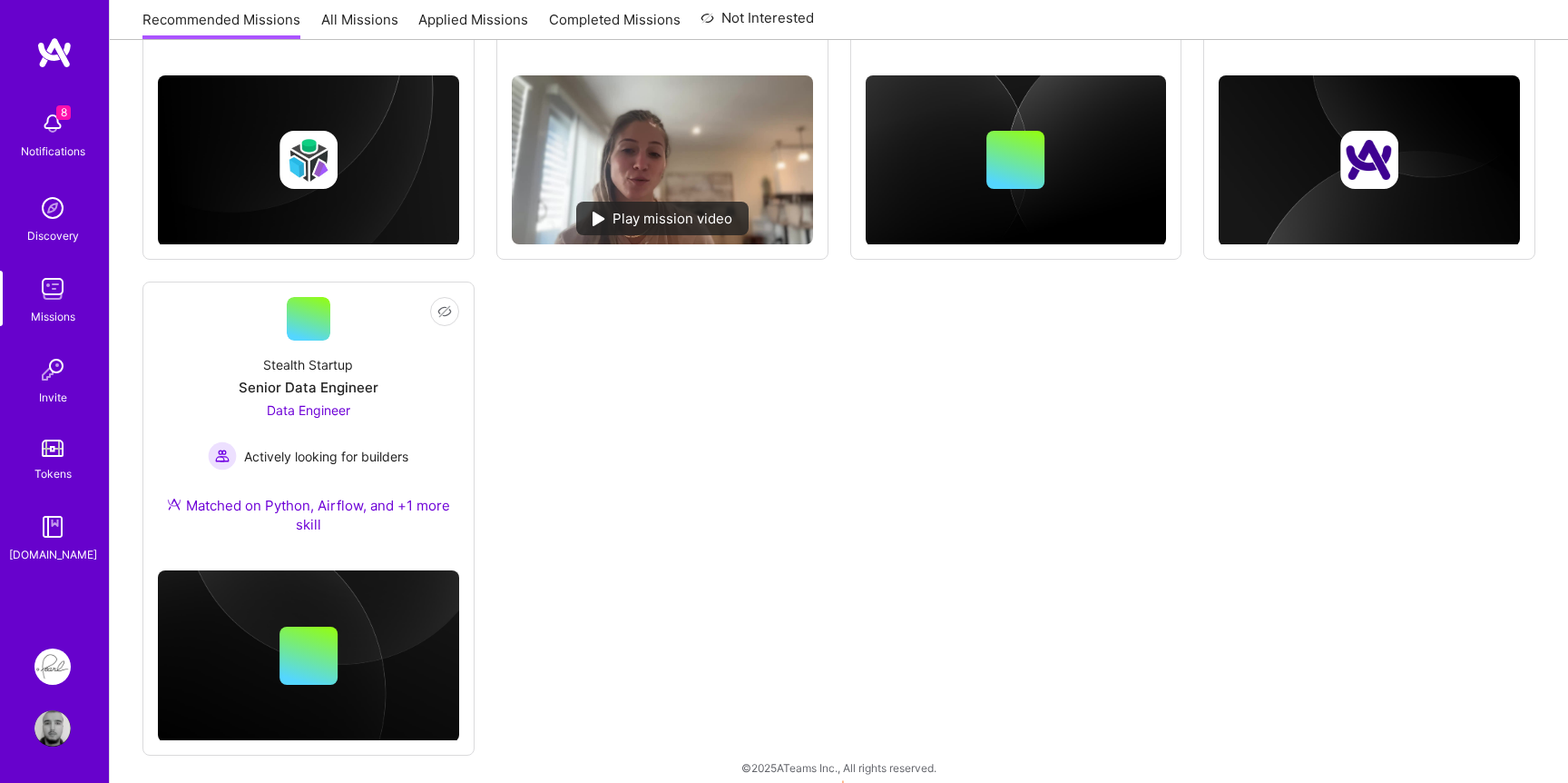
scroll to position [1012, 0]
